Goal: Information Seeking & Learning: Learn about a topic

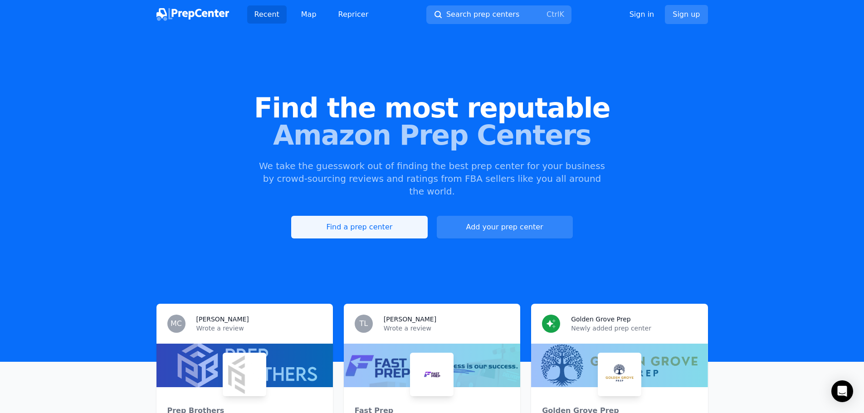
click at [358, 221] on link "Find a prep center" at bounding box center [359, 227] width 136 height 23
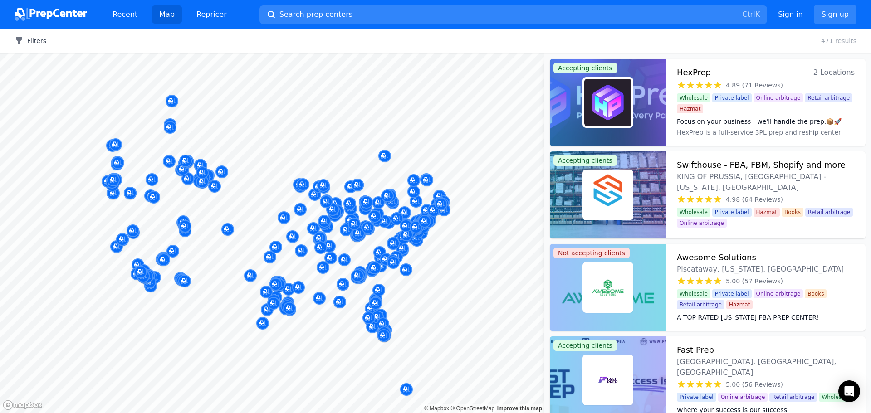
click at [43, 41] on button "Filters" at bounding box center [31, 40] width 32 height 9
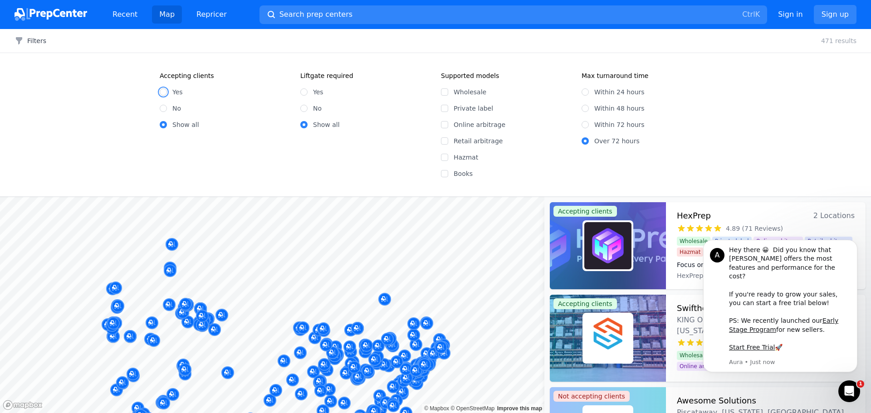
click at [163, 92] on input "Yes" at bounding box center [163, 91] width 7 height 7
radio input "true"
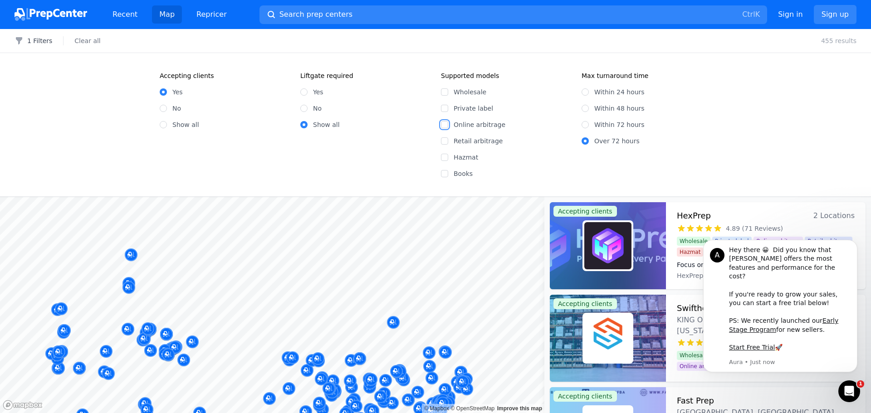
click at [444, 123] on input "Online arbitrage" at bounding box center [444, 124] width 7 height 7
checkbox input "true"
click at [443, 140] on input "Retail arbitrage" at bounding box center [444, 140] width 7 height 7
checkbox input "true"
drag, startPoint x: 681, startPoint y: 144, endPoint x: 871, endPoint y: 149, distance: 189.3
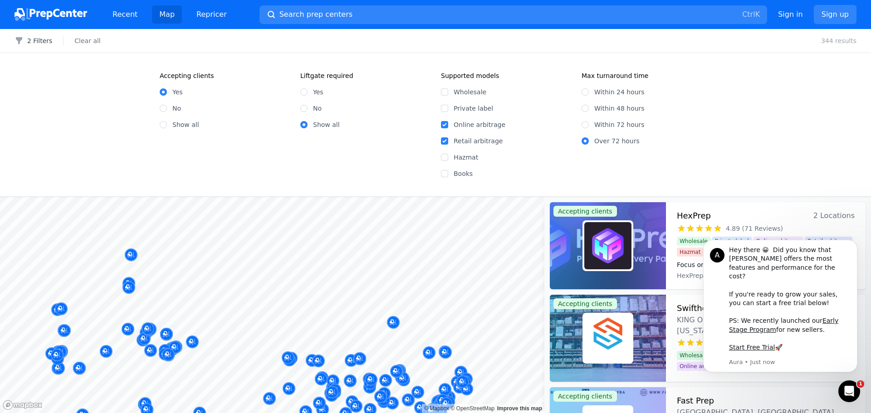
click at [864, 149] on div "Accepting clients Yes No Show all Liftgate required Yes No Show all Supported m…" at bounding box center [435, 124] width 871 height 143
click at [48, 47] on div "2 Filters Clear all 344 results" at bounding box center [435, 41] width 871 height 24
click at [48, 41] on button "2 Filters" at bounding box center [34, 40] width 38 height 9
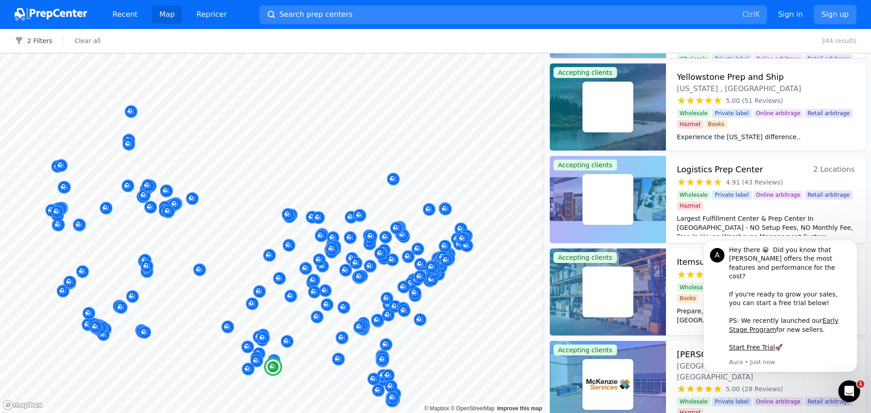
scroll to position [454, 0]
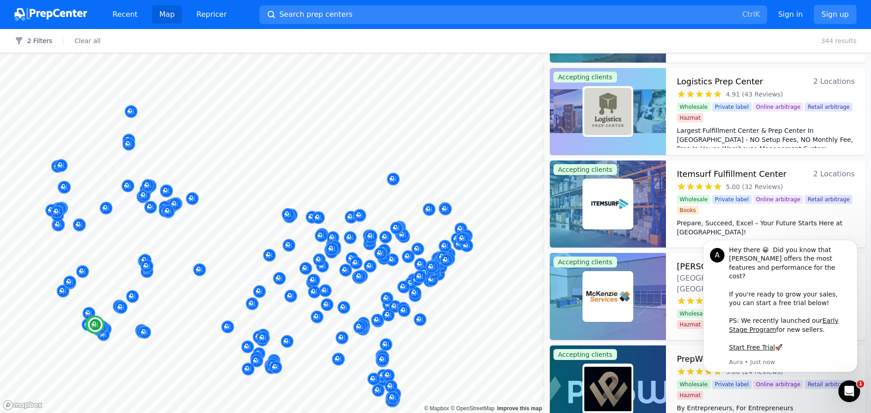
click at [711, 119] on div "Wholesale Private label Online arbitrage Retail arbitrage Hazmat" at bounding box center [766, 113] width 178 height 20
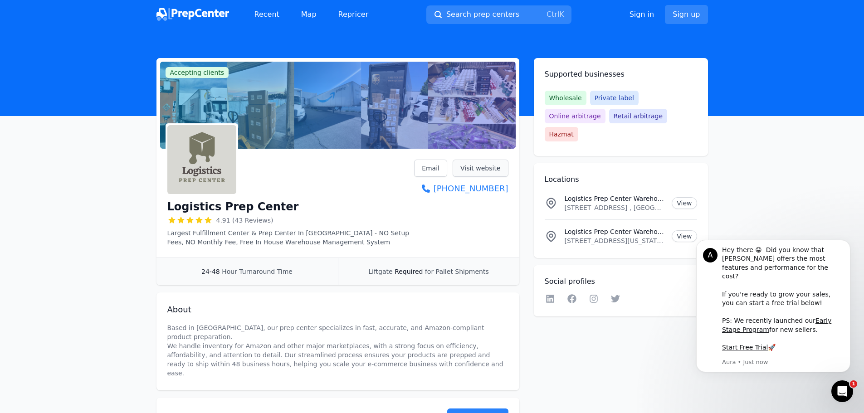
click at [477, 164] on link "Visit website" at bounding box center [481, 168] width 56 height 17
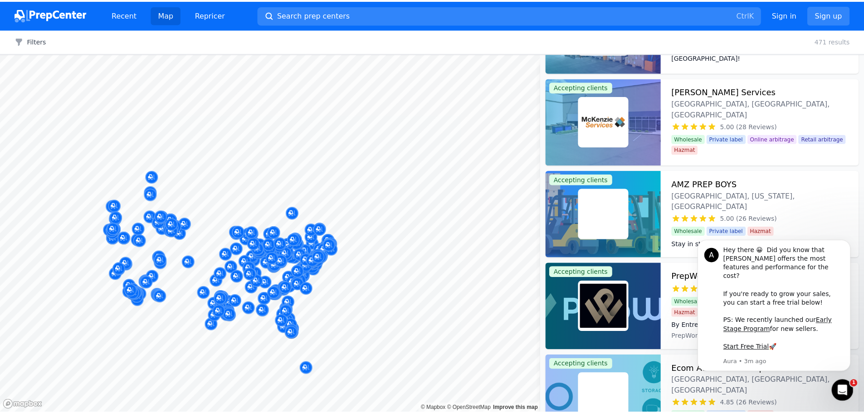
scroll to position [1134, 0]
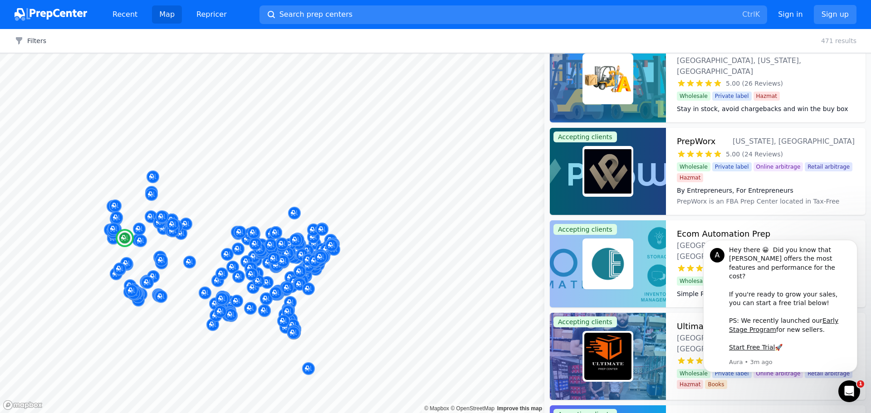
click at [592, 158] on img at bounding box center [607, 171] width 47 height 47
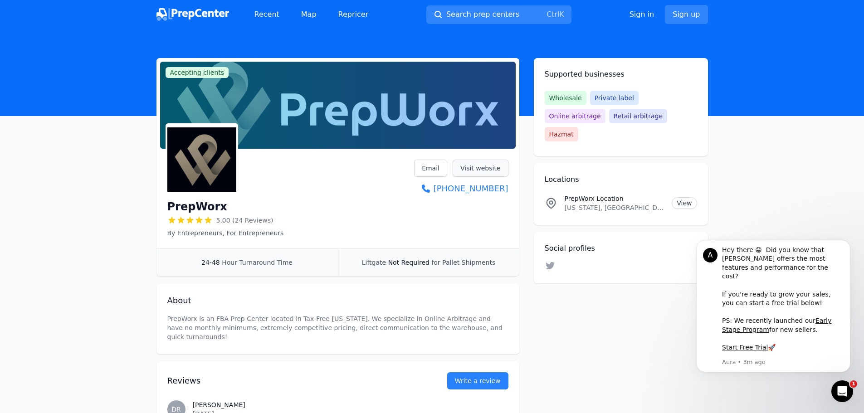
click at [491, 168] on link "Visit website" at bounding box center [481, 168] width 56 height 17
